Goal: Information Seeking & Learning: Learn about a topic

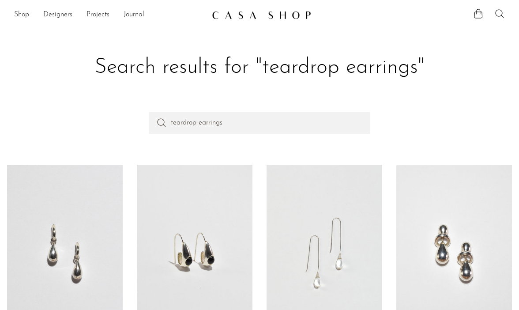
click at [19, 11] on link "Shop" at bounding box center [21, 14] width 15 height 11
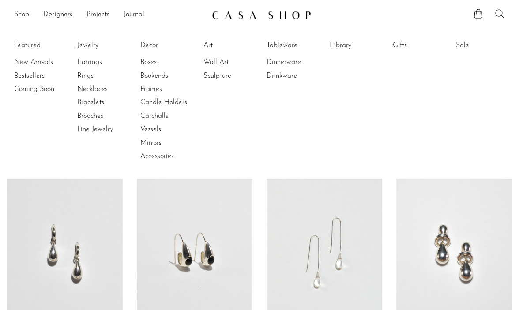
click at [44, 62] on link "New Arrivals" at bounding box center [47, 62] width 66 height 10
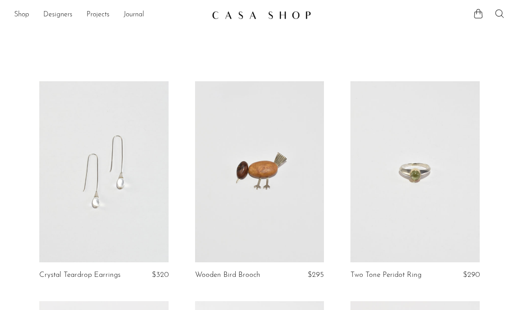
click at [500, 11] on icon at bounding box center [499, 13] width 11 height 11
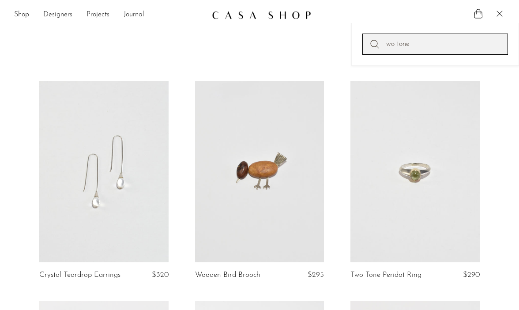
type input "two tone"
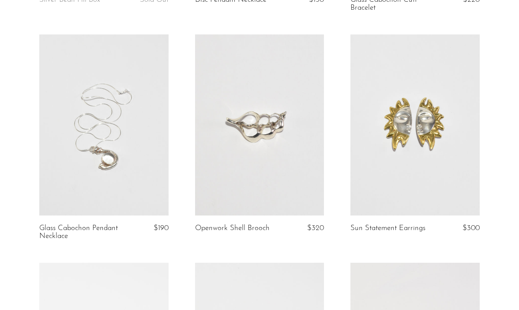
scroll to position [493, 0]
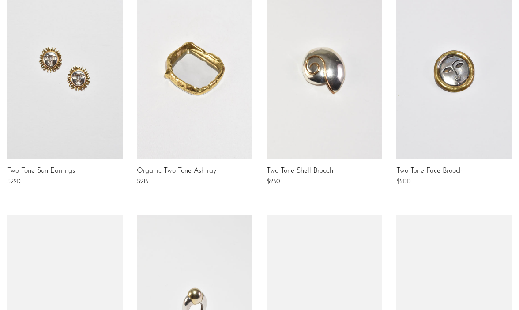
scroll to position [184, 0]
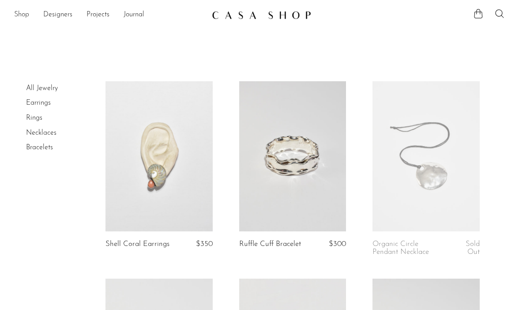
click at [20, 12] on link "Shop" at bounding box center [21, 14] width 15 height 11
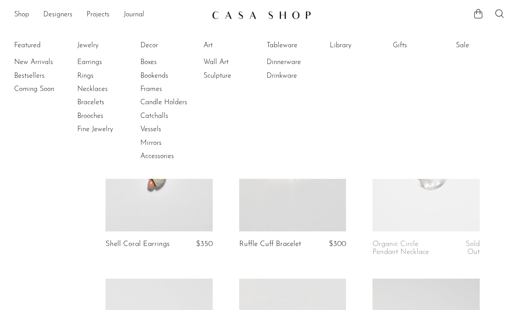
click at [32, 45] on li "Featured New Arrivals Bestsellers Coming Soon" at bounding box center [38, 101] width 49 height 128
click at [35, 60] on link "New Arrivals" at bounding box center [47, 62] width 66 height 10
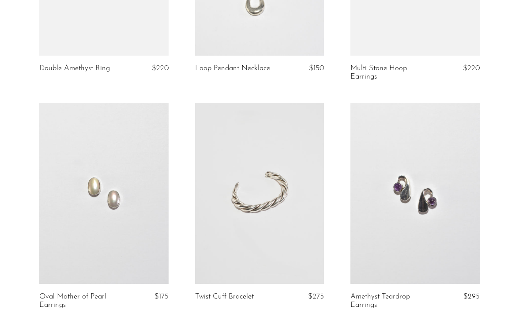
scroll to position [1546, 0]
